Goal: Find specific page/section: Find specific page/section

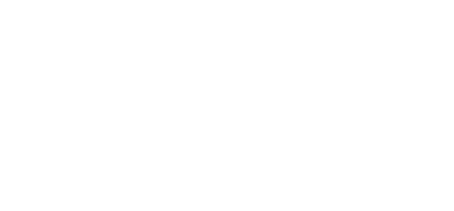
drag, startPoint x: 382, startPoint y: 10, endPoint x: 383, endPoint y: 17, distance: 7.2
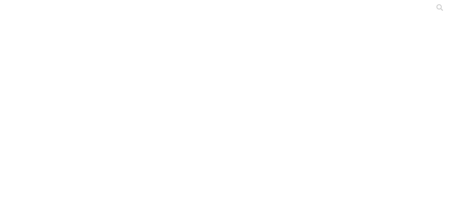
scroll to position [103, 0]
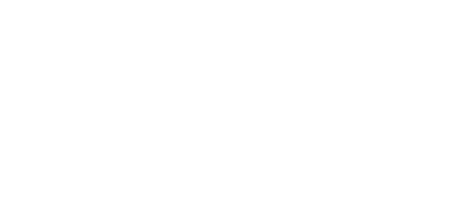
scroll to position [353, 0]
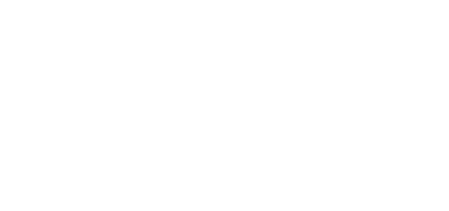
scroll to position [353, 0]
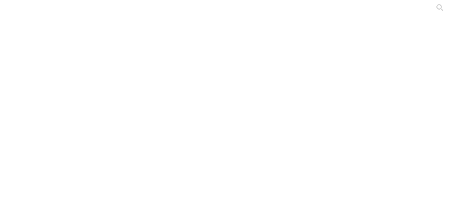
scroll to position [45, 0]
